Goal: Transaction & Acquisition: Purchase product/service

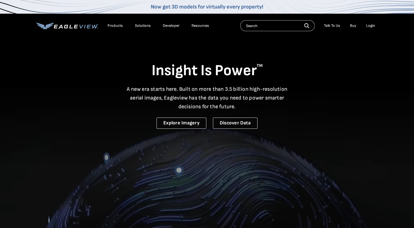
click at [372, 26] on div "Login" at bounding box center [370, 25] width 9 height 5
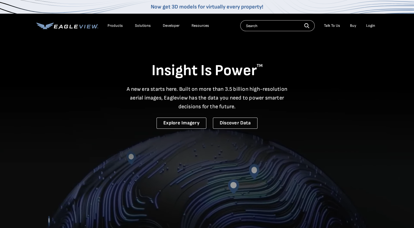
click at [370, 25] on div "Login" at bounding box center [370, 25] width 9 height 5
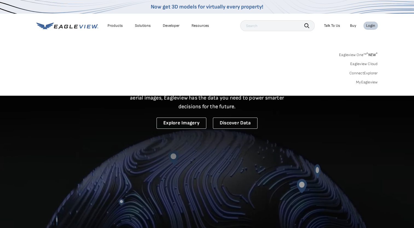
click at [364, 81] on link "MyEagleview" at bounding box center [367, 82] width 22 height 5
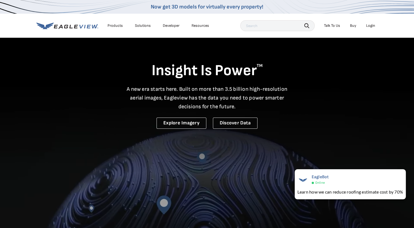
click at [370, 26] on div "Login" at bounding box center [370, 25] width 9 height 5
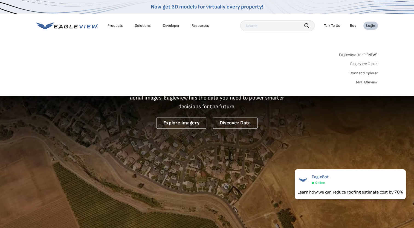
click at [369, 81] on link "MyEagleview" at bounding box center [367, 82] width 22 height 5
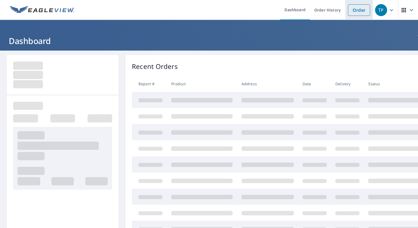
click at [360, 14] on link "Order" at bounding box center [359, 9] width 22 height 11
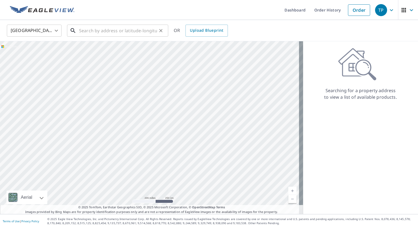
click at [140, 28] on input "text" at bounding box center [118, 30] width 78 height 15
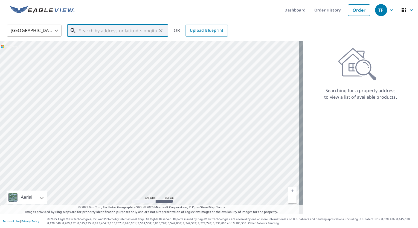
paste input "1500 Leone Ave"
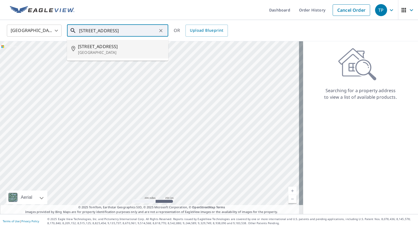
click at [142, 48] on span "1500 Leone Ave" at bounding box center [121, 46] width 86 height 7
type input "1500 Leone Ave Valdosta, GA 31602"
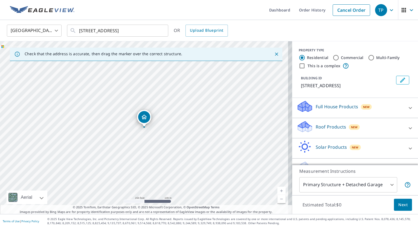
click at [277, 191] on link "Current Level 17, Zoom In" at bounding box center [281, 191] width 8 height 8
click at [277, 191] on link "Current Level 18, Zoom In" at bounding box center [281, 191] width 8 height 8
click at [277, 191] on link "Current Level 19, Zoom In Disabled" at bounding box center [281, 191] width 8 height 8
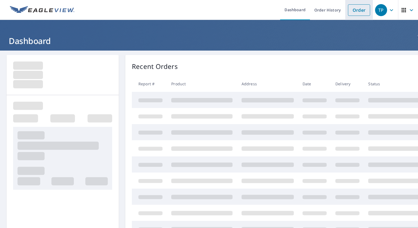
click at [352, 9] on link "Order" at bounding box center [359, 9] width 22 height 11
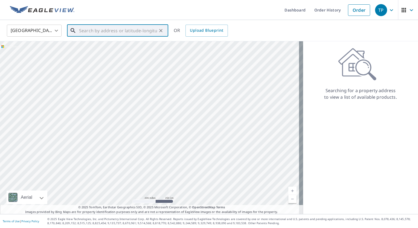
click at [108, 33] on input "text" at bounding box center [118, 30] width 78 height 15
paste input "2390 Gaines Ln"
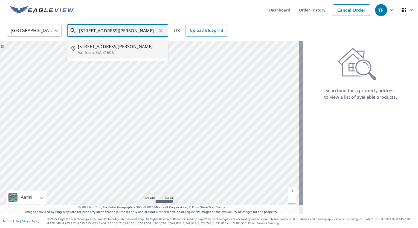
click at [116, 53] on p "Valdosta, GA 31606" at bounding box center [121, 52] width 86 height 5
type input "2390 Gaines Ln Valdosta, GA 31606"
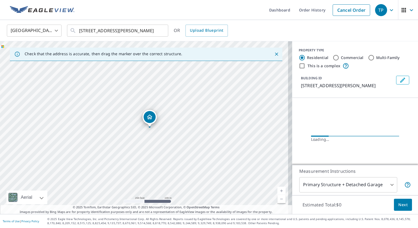
click at [278, 190] on link "Current Level 17, Zoom In" at bounding box center [281, 191] width 8 height 8
click at [278, 190] on link "Current Level 18, Zoom In" at bounding box center [281, 191] width 8 height 8
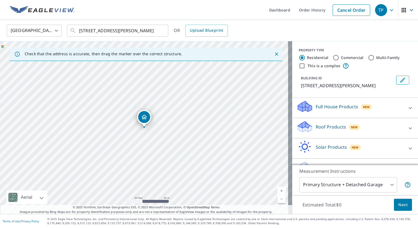
click at [278, 190] on link "Current Level 19, Zoom In" at bounding box center [281, 191] width 8 height 8
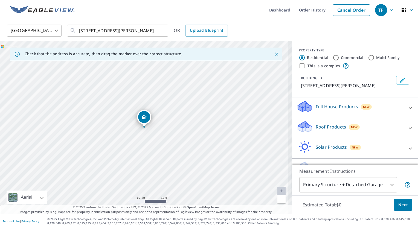
click at [278, 190] on link "Current Level 20, Zoom In Disabled" at bounding box center [281, 191] width 8 height 8
